Goal: Find specific page/section: Find specific page/section

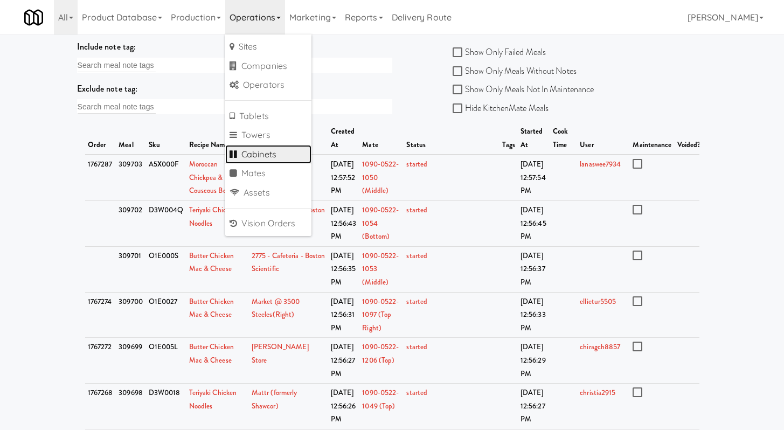
click at [278, 150] on link "Cabinets" at bounding box center [268, 154] width 86 height 19
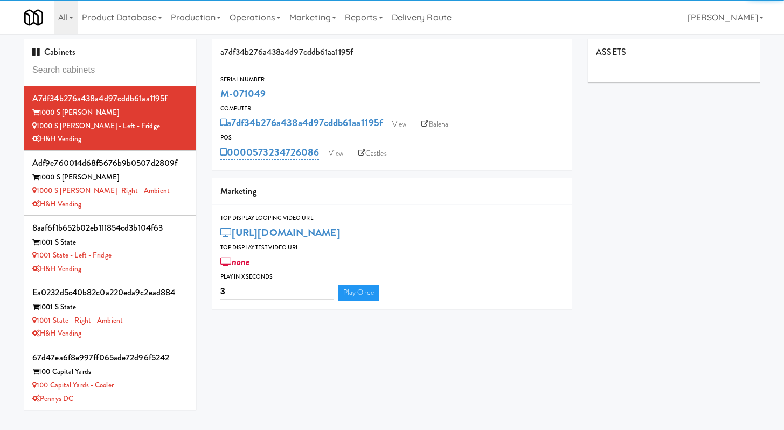
click at [151, 74] on input "text" at bounding box center [110, 70] width 156 height 20
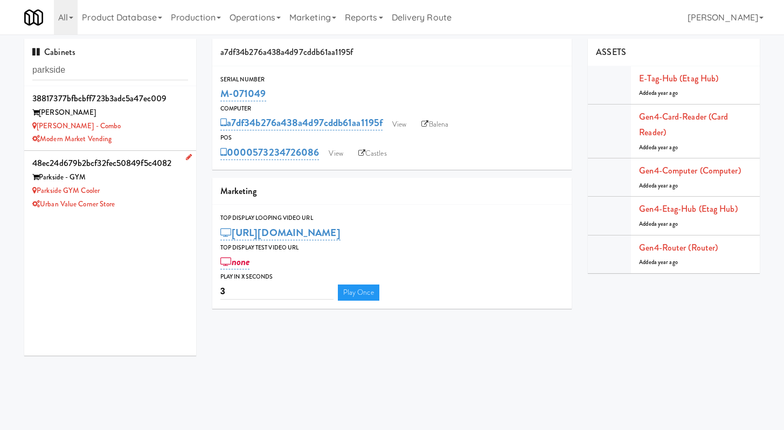
type input "parkside"
click at [141, 195] on div "Parkside GYM Cooler" at bounding box center [110, 190] width 156 height 13
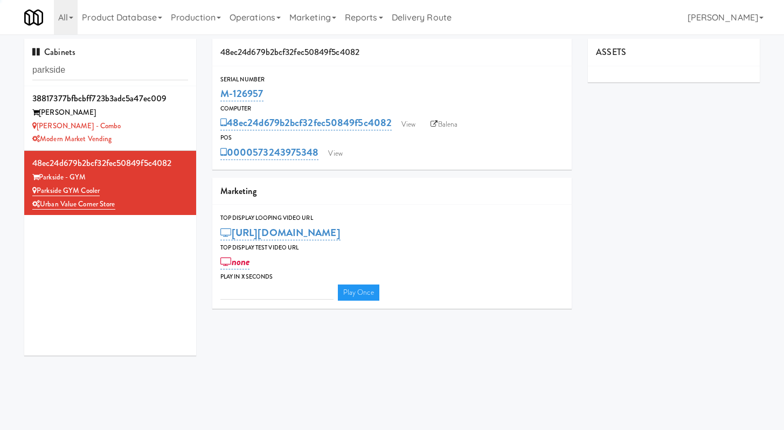
type input "3"
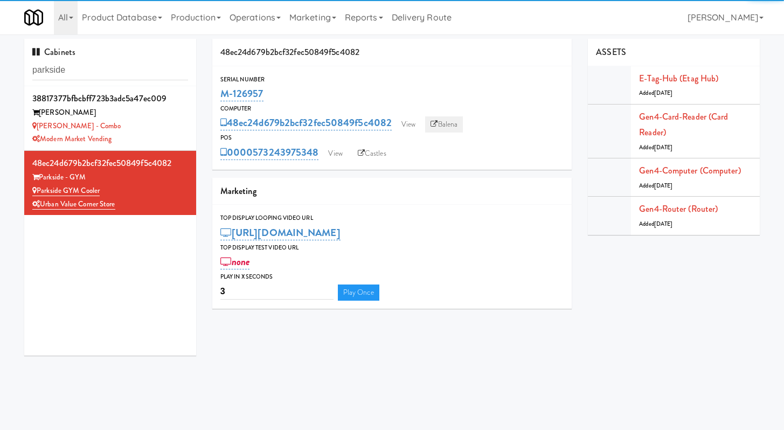
click at [437, 126] on icon at bounding box center [434, 124] width 7 height 7
